Goal: Transaction & Acquisition: Purchase product/service

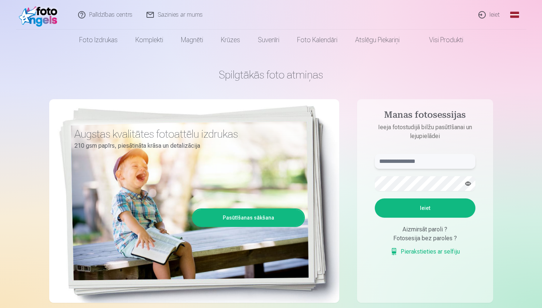
click at [385, 163] on input "text" at bounding box center [425, 161] width 101 height 15
type input "*"
type input "**********"
click at [468, 183] on button "button" at bounding box center [468, 183] width 14 height 14
click at [375, 198] on button "Ieiet" at bounding box center [425, 207] width 101 height 19
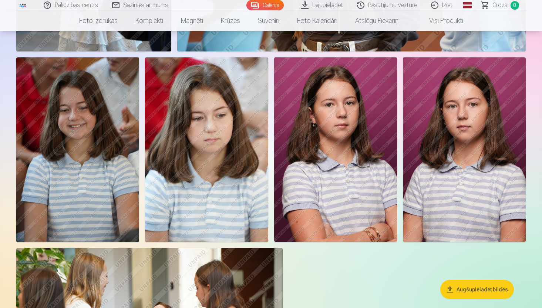
scroll to position [1465, 0]
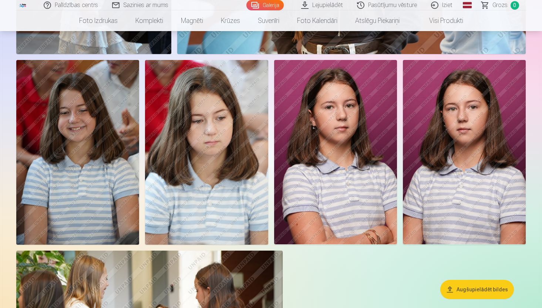
click at [349, 122] on img at bounding box center [335, 152] width 123 height 184
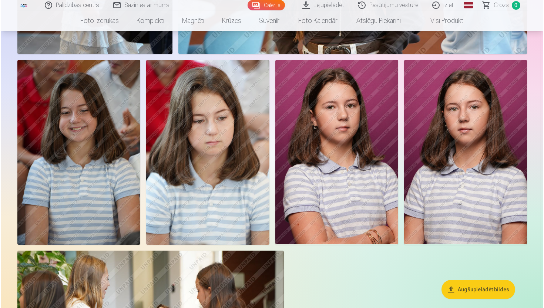
scroll to position [1469, 0]
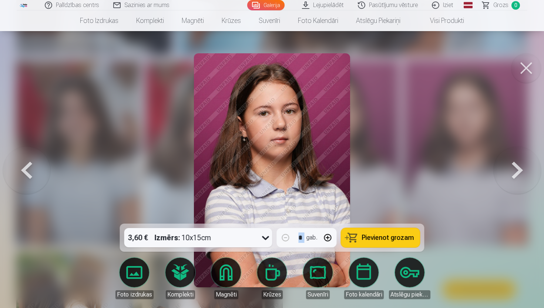
drag, startPoint x: 429, startPoint y: 129, endPoint x: 278, endPoint y: 115, distance: 151.5
click at [278, 115] on img at bounding box center [272, 170] width 156 height 234
click at [529, 70] on button at bounding box center [526, 68] width 30 height 30
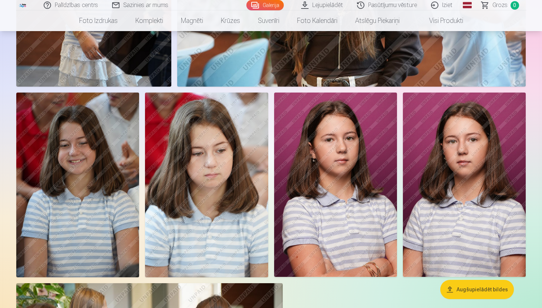
scroll to position [1434, 0]
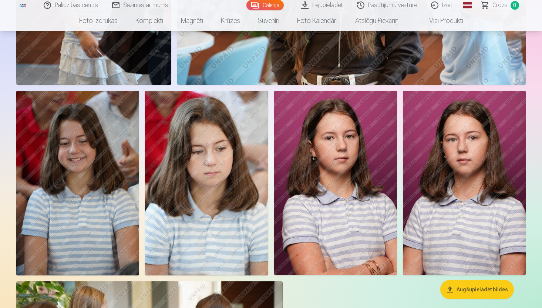
click at [440, 203] on img at bounding box center [464, 183] width 123 height 185
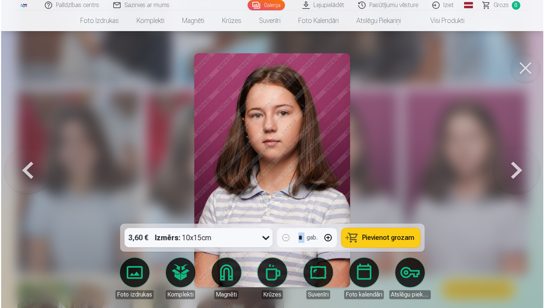
scroll to position [1439, 0]
